Goal: Information Seeking & Learning: Learn about a topic

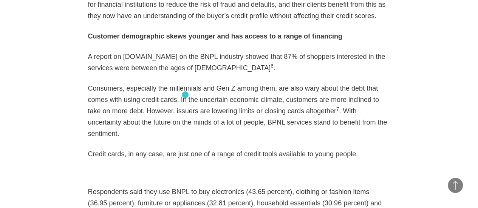
scroll to position [988, 0]
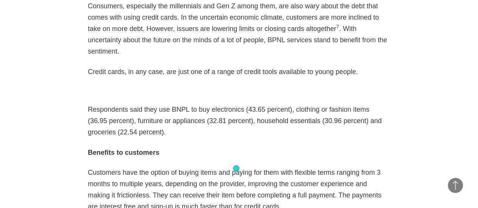
click at [236, 168] on p "Customers have the option of buying items and paying for them with flexible ter…" at bounding box center [239, 189] width 302 height 45
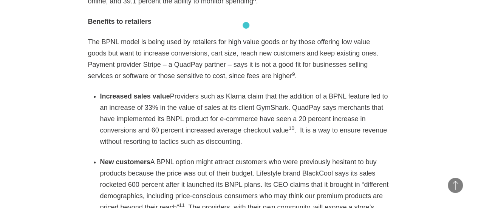
scroll to position [1225, 0]
click at [384, 106] on li "Increased sales value Providers such as Klarna claim that the addition of a BPN…" at bounding box center [245, 119] width 290 height 57
click at [289, 126] on sup "10" at bounding box center [292, 129] width 6 height 6
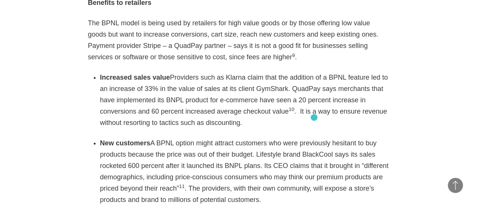
scroll to position [1244, 0]
drag, startPoint x: 261, startPoint y: 87, endPoint x: 334, endPoint y: 100, distance: 74.0
click at [334, 100] on div "As eCommerce booms with a growth rate poised to top 20% this year according to …" at bounding box center [239, 84] width 302 height 1504
click at [334, 138] on li "New customers A BPNL option might attract customers who were previously hesitan…" at bounding box center [245, 172] width 290 height 68
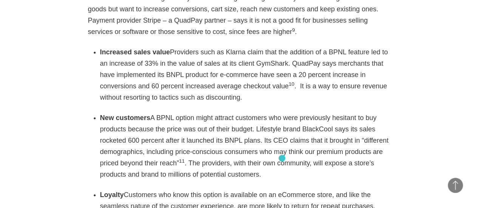
scroll to position [1271, 0]
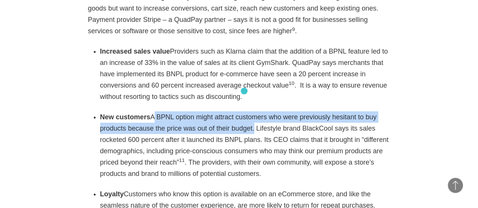
drag, startPoint x: 150, startPoint y: 76, endPoint x: 244, endPoint y: 91, distance: 95.7
click at [244, 111] on li "New customers A BPNL option might attract customers who were previously hesitan…" at bounding box center [245, 145] width 290 height 68
copy li "A BPNL option might attract customers who were previously hesitant to buy produ…"
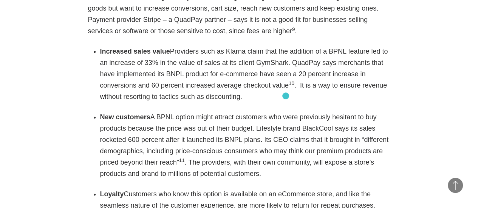
click at [286, 111] on li "New customers A BPNL option might attract customers who were previously hesitan…" at bounding box center [245, 145] width 290 height 68
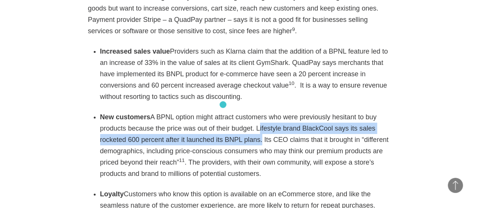
drag, startPoint x: 249, startPoint y: 90, endPoint x: 223, endPoint y: 105, distance: 30.5
click at [223, 111] on li "New customers A BPNL option might attract customers who were previously hesitan…" at bounding box center [245, 145] width 290 height 68
copy li "Lifestyle brand BlackCool says its sales rocketed 600 percent after it launched…"
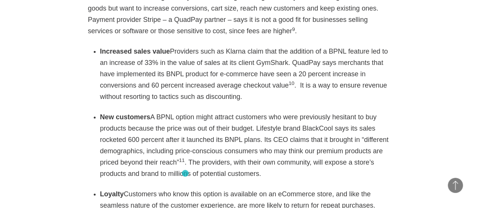
click at [187, 175] on div "As eCommerce booms with a growth rate poised to top 20% this year according to …" at bounding box center [239, 58] width 302 height 1504
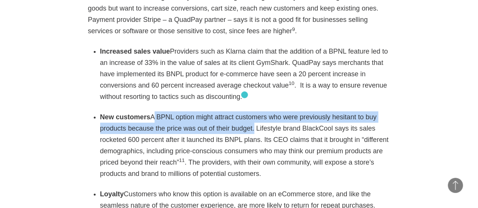
drag, startPoint x: 151, startPoint y: 79, endPoint x: 244, endPoint y: 94, distance: 95.0
click at [244, 111] on li "New customers A BPNL option might attract customers who were previously hesitan…" at bounding box center [245, 145] width 290 height 68
copy li "A BPNL option might attract customers who were previously hesitant to buy produ…"
click at [412, 70] on section "Best practices eCommerce 12・14・2020 Twitter Facebook Linkedin As eCommerce boom…" at bounding box center [239, 55] width 478 height 1569
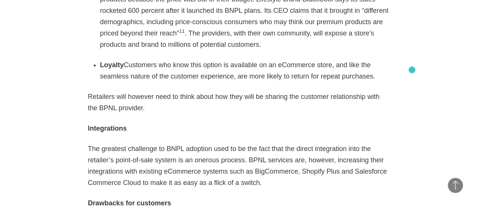
scroll to position [1401, 0]
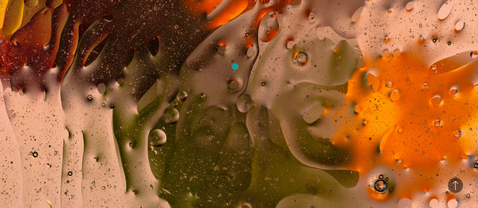
scroll to position [270, 0]
